Goal: Find specific page/section: Find specific page/section

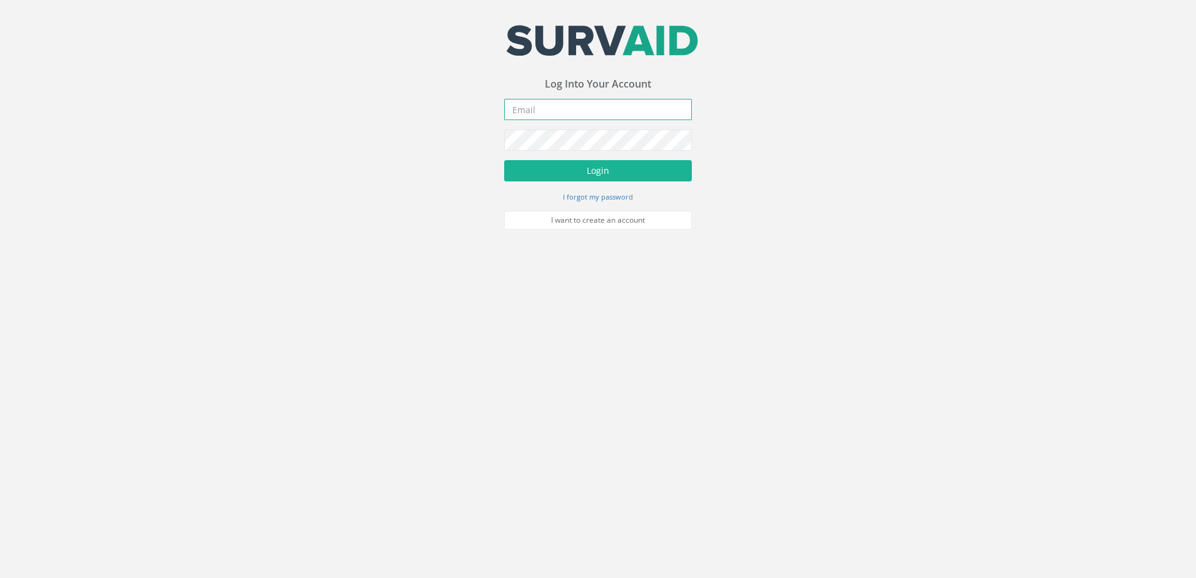
click at [579, 111] on input "email" at bounding box center [598, 109] width 188 height 21
type input "[EMAIL_ADDRESS][DOMAIN_NAME]"
click at [504, 160] on button "Login" at bounding box center [598, 170] width 188 height 21
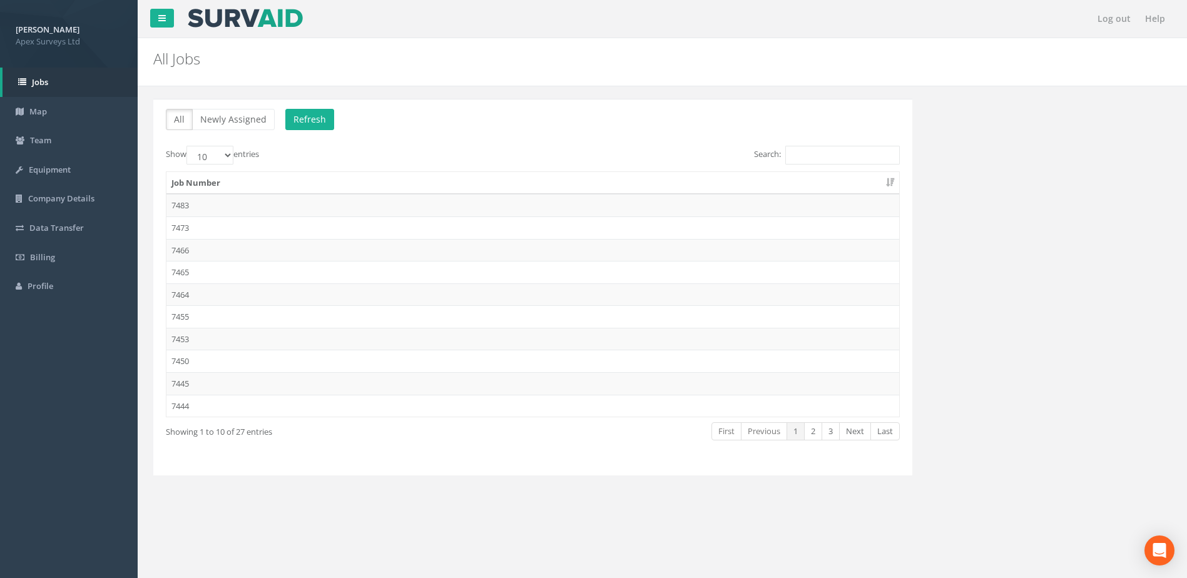
click at [498, 129] on p "All Newly Assigned Refresh" at bounding box center [533, 121] width 734 height 24
click at [183, 226] on td "7473" at bounding box center [532, 228] width 733 height 23
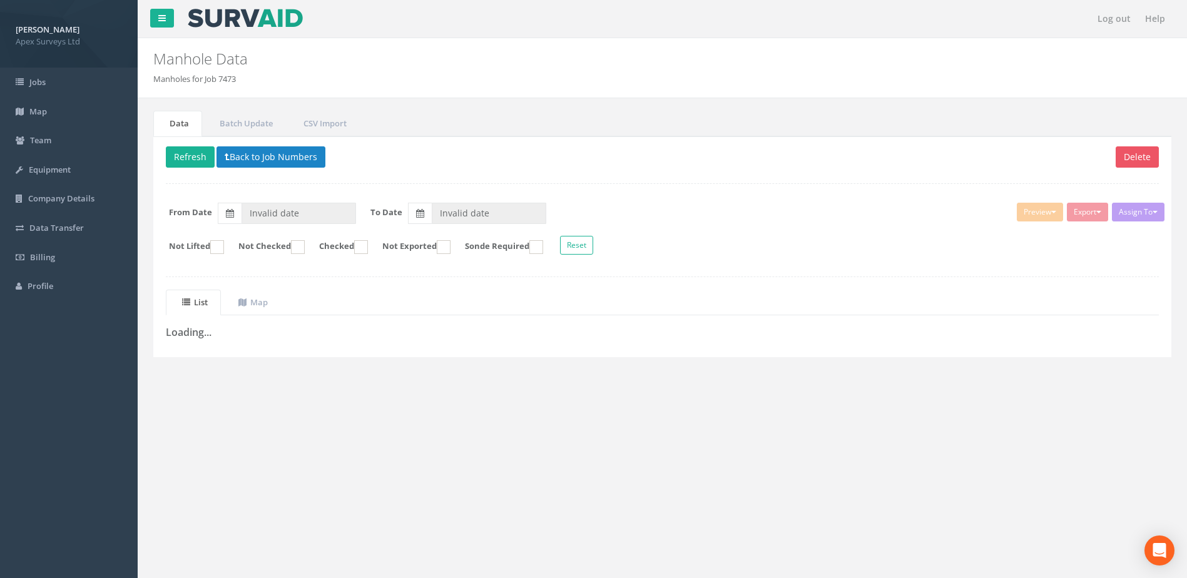
type input "[DATE]"
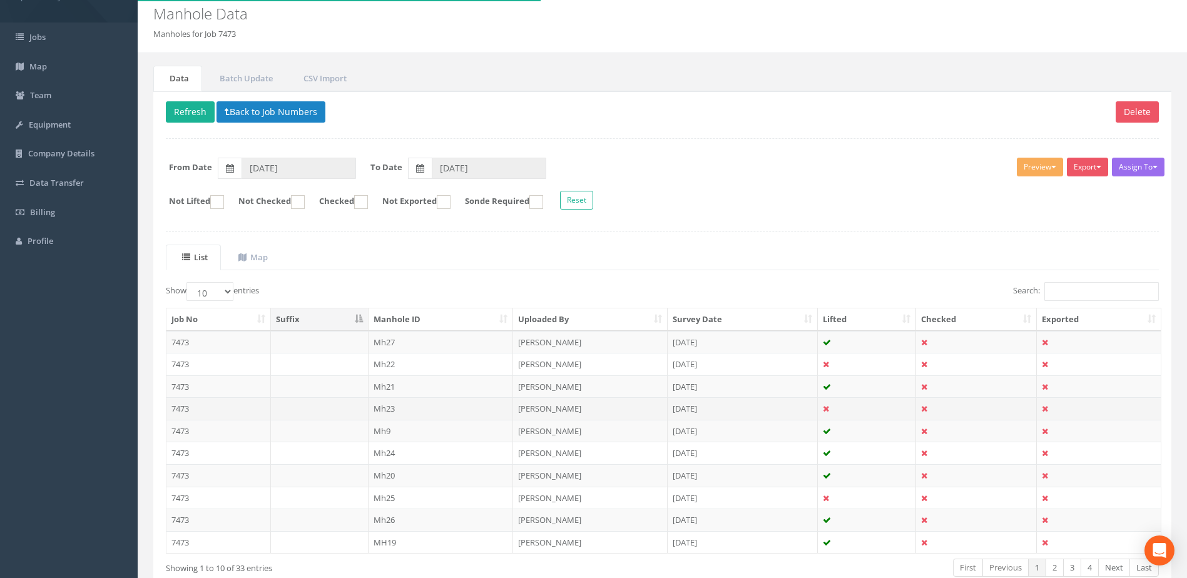
scroll to position [120, 0]
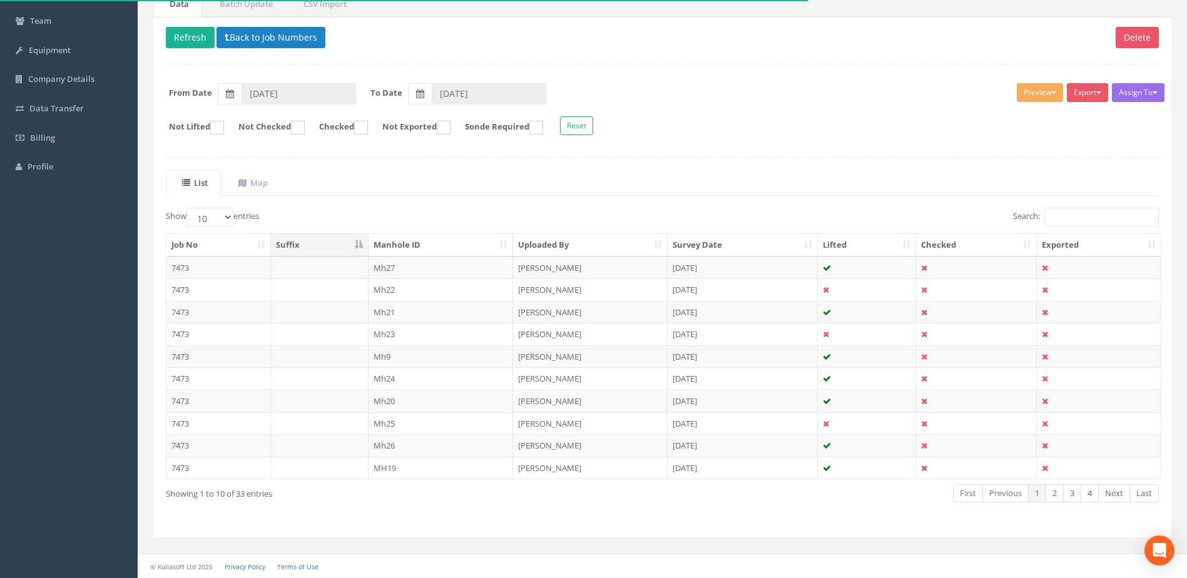
click at [306, 518] on div "Show 10 25 50 100 entries Search: Job No Suffix Manhole ID Uploaded By Survey D…" at bounding box center [662, 366] width 993 height 317
click at [250, 217] on label "Show 10 25 50 100 entries" at bounding box center [212, 217] width 93 height 19
click at [233, 217] on select "10 25 50 100" at bounding box center [209, 217] width 47 height 19
click at [215, 220] on select "10 25 50 100" at bounding box center [209, 217] width 47 height 19
select select "100"
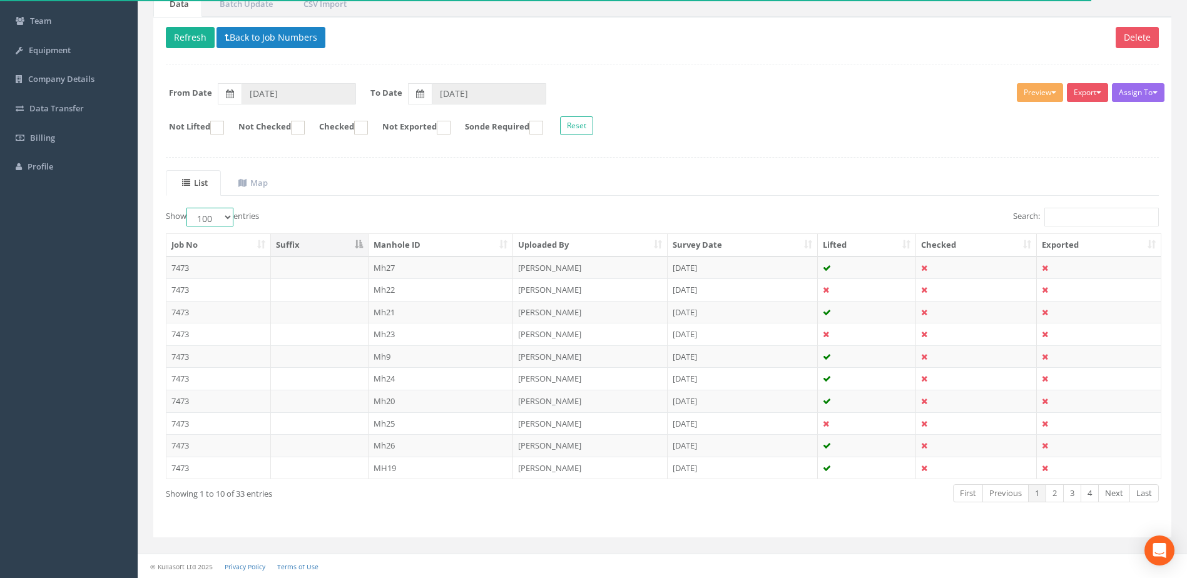
click at [188, 208] on select "10 25 50 100" at bounding box center [209, 217] width 47 height 19
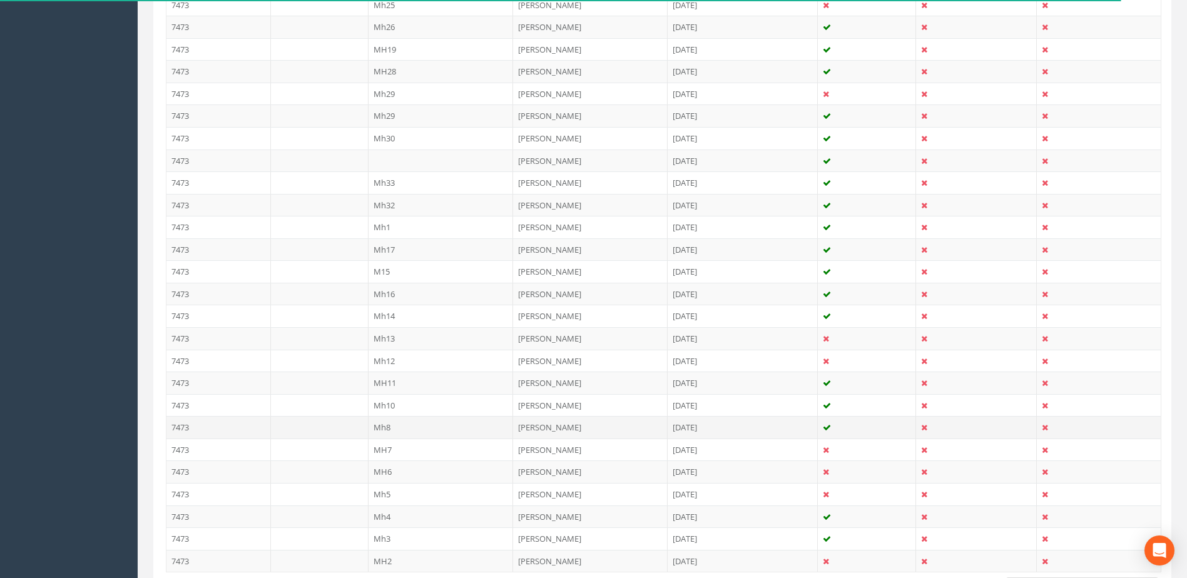
scroll to position [631, 0]
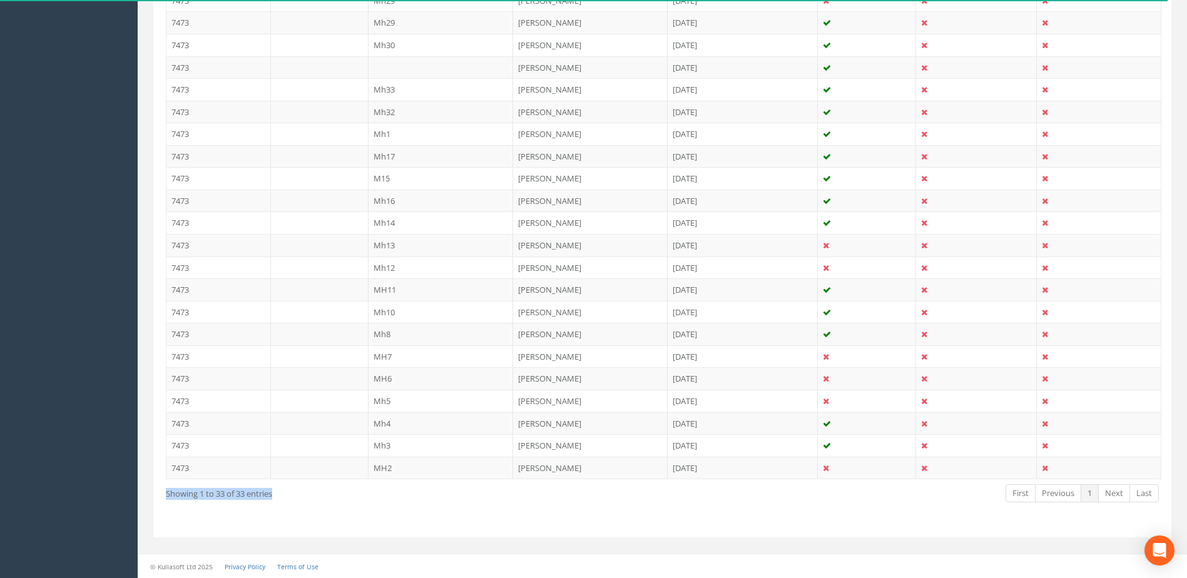
drag, startPoint x: 160, startPoint y: 493, endPoint x: 304, endPoint y: 504, distance: 144.4
click at [304, 504] on div "Showing 1 to 33 of 33 entries First Previous 1 Next Last" at bounding box center [662, 494] width 1012 height 23
drag, startPoint x: 304, startPoint y: 504, endPoint x: 370, endPoint y: 504, distance: 65.7
click at [373, 504] on div "Showing 1 to 33 of 33 entries First Previous 1 Next Last" at bounding box center [662, 494] width 1012 height 23
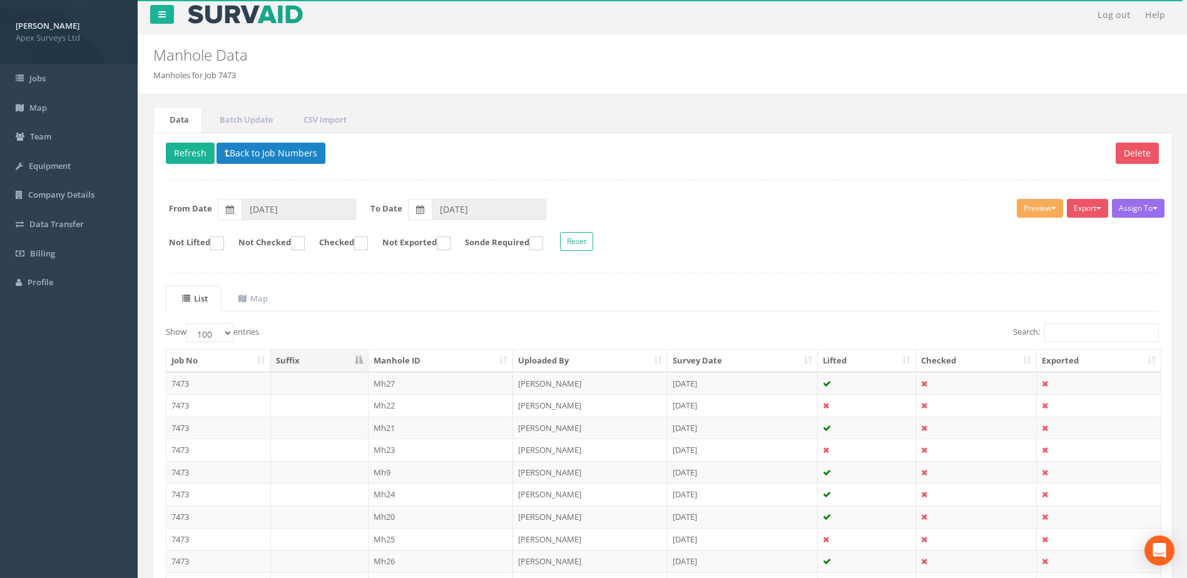
scroll to position [0, 0]
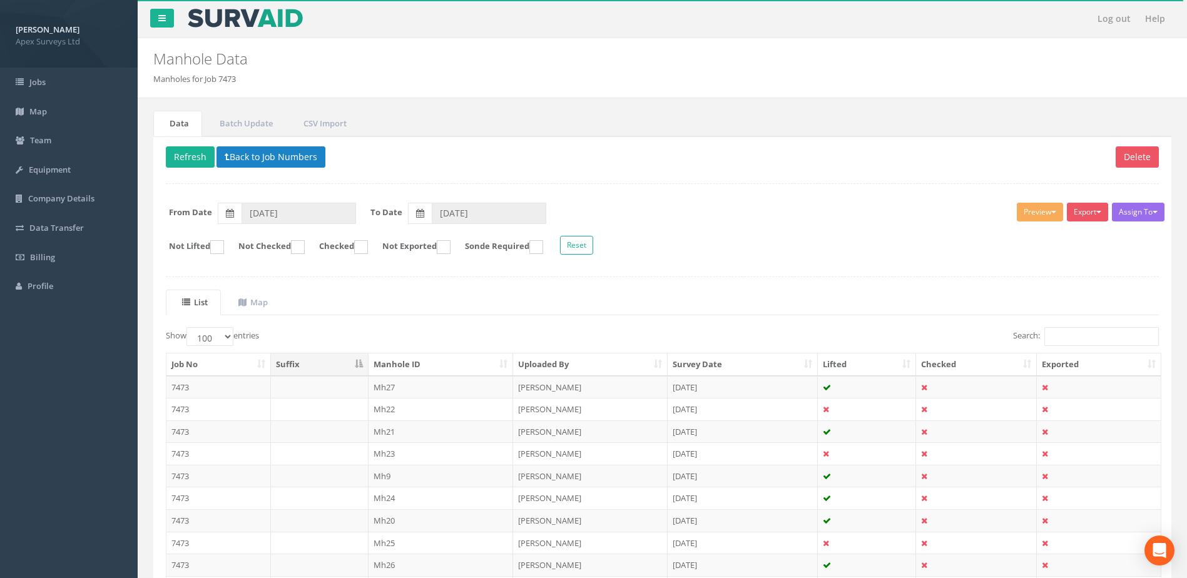
click at [767, 79] on ol "Manholes for Job 7473" at bounding box center [575, 79] width 845 height 12
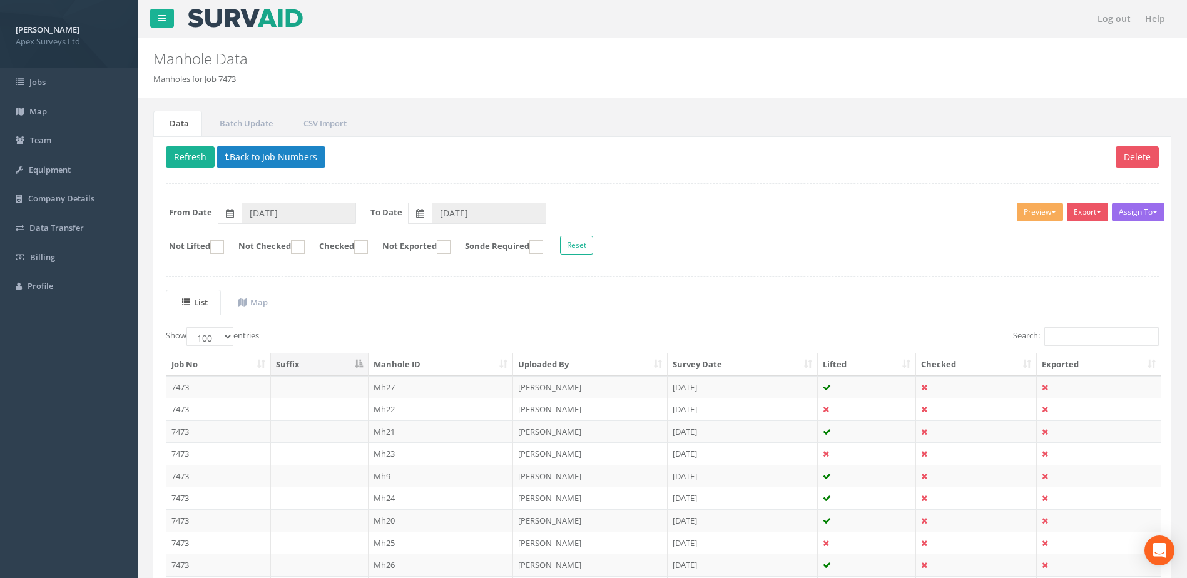
click at [819, 51] on h2 "Manhole Data" at bounding box center [575, 59] width 845 height 16
click at [800, 82] on ol "Manholes for Job 7473" at bounding box center [575, 79] width 845 height 12
click at [803, 96] on div "Manhole Data Manholes for Job 7473" at bounding box center [662, 68] width 1049 height 60
drag, startPoint x: 813, startPoint y: 75, endPoint x: 757, endPoint y: 64, distance: 57.3
drag, startPoint x: 757, startPoint y: 64, endPoint x: 707, endPoint y: 46, distance: 52.9
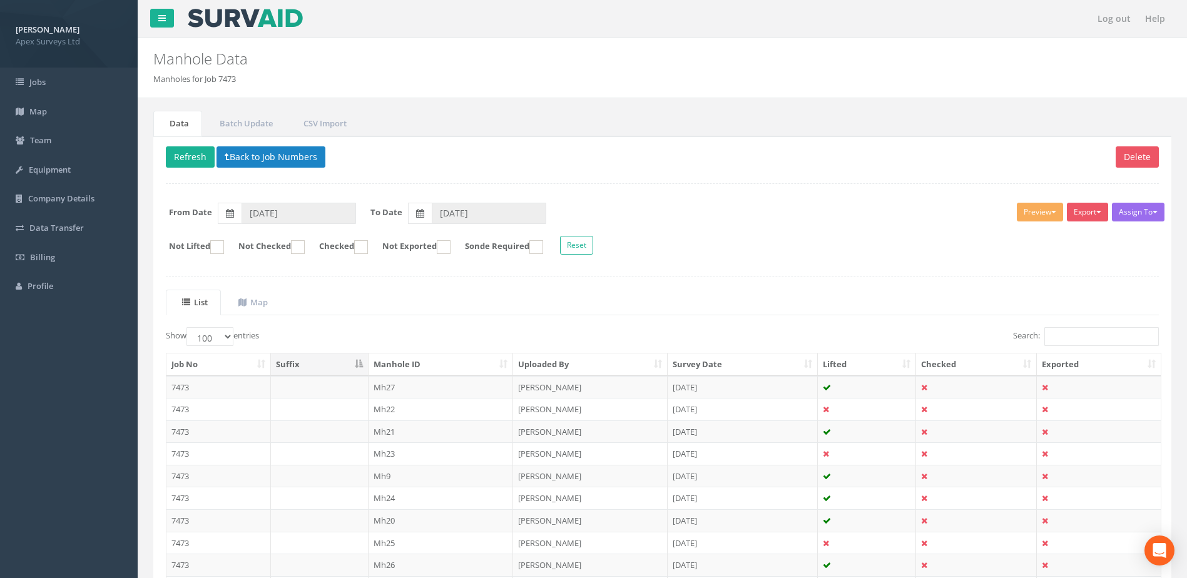
drag, startPoint x: 707, startPoint y: 46, endPoint x: 644, endPoint y: 69, distance: 67.5
click at [644, 69] on div "Manhole Data Manholes for Job 7473" at bounding box center [576, 61] width 864 height 47
click at [916, 53] on h2 "Manhole Data" at bounding box center [575, 59] width 845 height 16
drag, startPoint x: 989, startPoint y: 35, endPoint x: 972, endPoint y: 63, distance: 32.8
click at [989, 36] on nav "Log out Help" at bounding box center [662, 19] width 1049 height 38
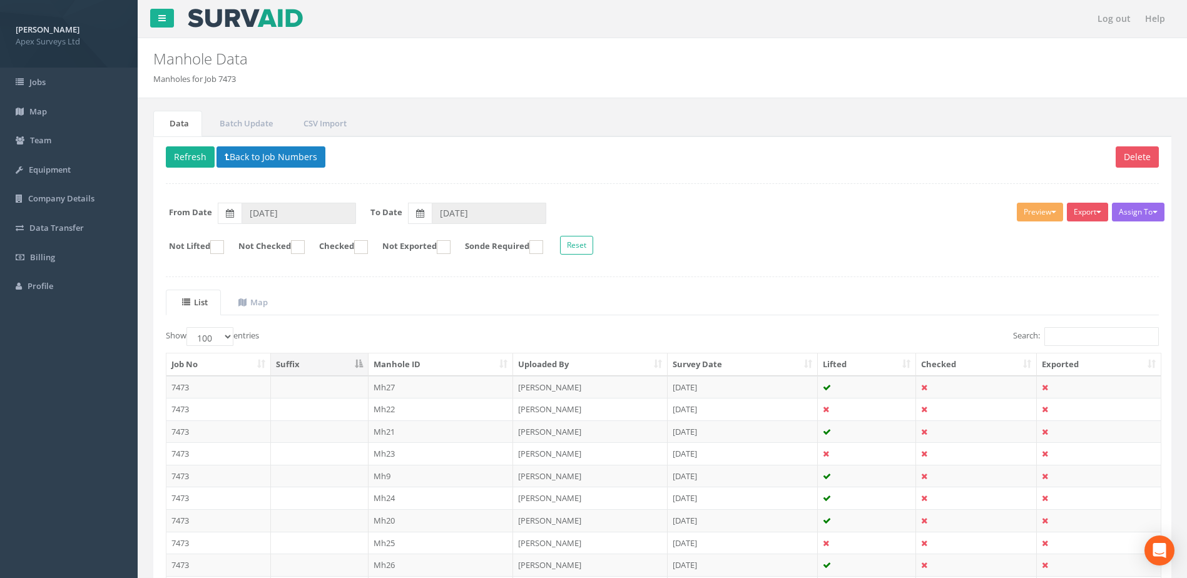
drag, startPoint x: 972, startPoint y: 63, endPoint x: 972, endPoint y: 70, distance: 6.9
click at [972, 70] on div "Manhole Data Manholes for Job 7473" at bounding box center [576, 61] width 864 height 47
drag, startPoint x: 972, startPoint y: 70, endPoint x: 997, endPoint y: 63, distance: 25.4
click at [973, 78] on ol "Manholes for Job 7473" at bounding box center [575, 79] width 845 height 12
click at [999, 62] on div "Manhole Data Manholes for Job 7473" at bounding box center [576, 61] width 864 height 47
